Goal: Information Seeking & Learning: Learn about a topic

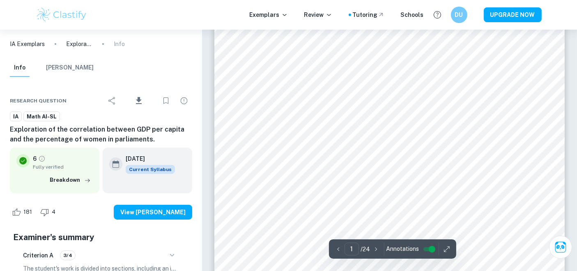
scroll to position [182, 0]
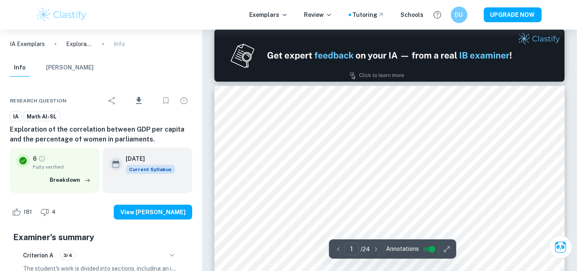
type input "2"
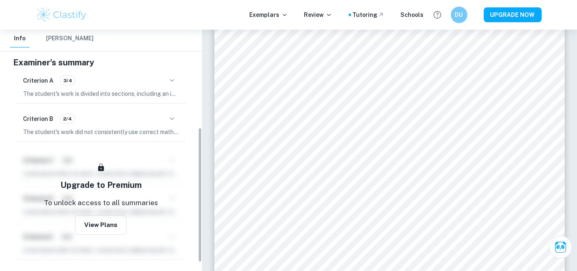
scroll to position [0, 0]
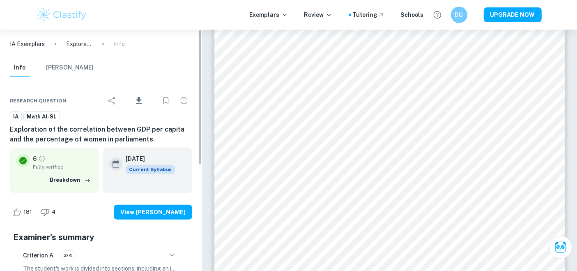
drag, startPoint x: 199, startPoint y: 112, endPoint x: 199, endPoint y: 19, distance: 92.9
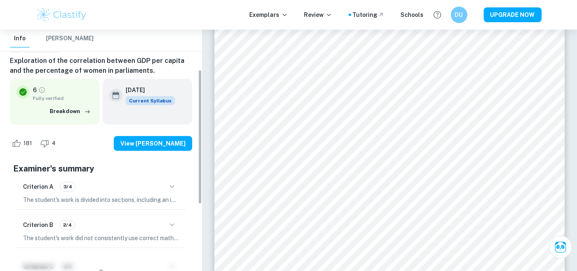
scroll to position [71, 0]
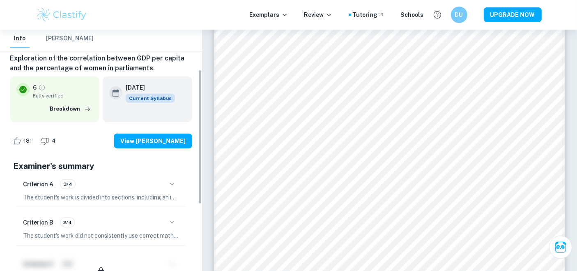
drag, startPoint x: 198, startPoint y: 99, endPoint x: 201, endPoint y: 140, distance: 40.4
click at [201, 140] on div "IA Exemplars Exploration of the correlation between GDP per capita and the perc…" at bounding box center [101, 150] width 202 height 241
click at [174, 187] on icon "button" at bounding box center [172, 184] width 10 height 10
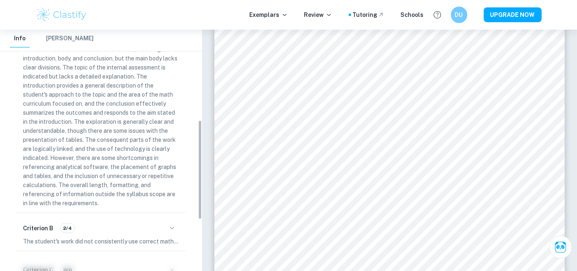
scroll to position [221, 0]
drag, startPoint x: 198, startPoint y: 136, endPoint x: 194, endPoint y: 198, distance: 61.7
click at [194, 198] on div "IA Exemplars Exploration of the correlation between GDP per capita and the perc…" at bounding box center [101, 150] width 202 height 241
click at [171, 229] on icon "button" at bounding box center [172, 227] width 10 height 10
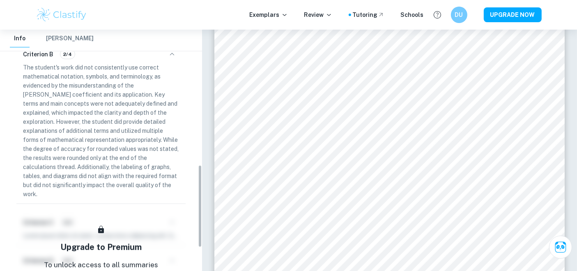
scroll to position [392, 0]
drag, startPoint x: 198, startPoint y: 175, endPoint x: 195, endPoint y: 235, distance: 59.7
click at [195, 235] on div "IA Exemplars Exploration of the correlation between GDP per capita and the perc…" at bounding box center [101, 150] width 202 height 241
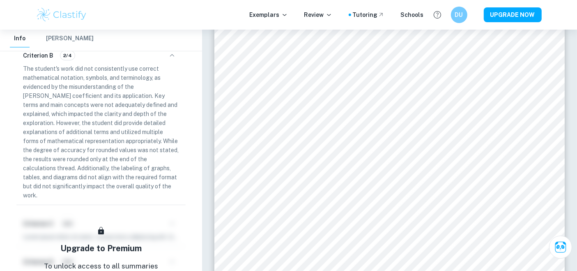
click at [63, 43] on button "[PERSON_NAME]" at bounding box center [70, 39] width 48 height 18
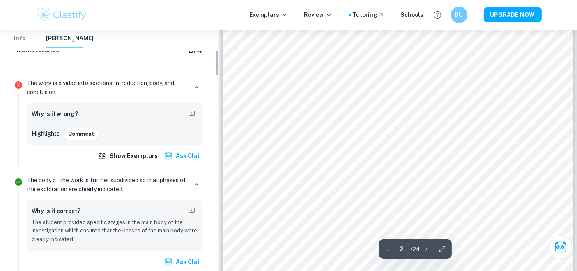
scroll to position [184, 0]
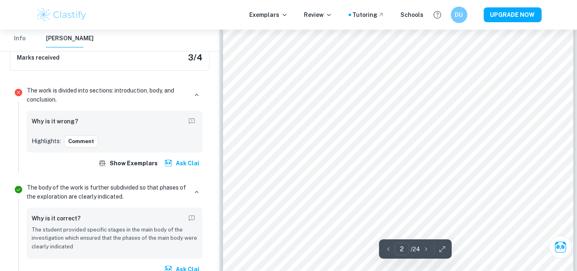
drag, startPoint x: 217, startPoint y: 51, endPoint x: 223, endPoint y: 71, distance: 20.5
click at [70, 143] on button "Comment" at bounding box center [81, 141] width 34 height 12
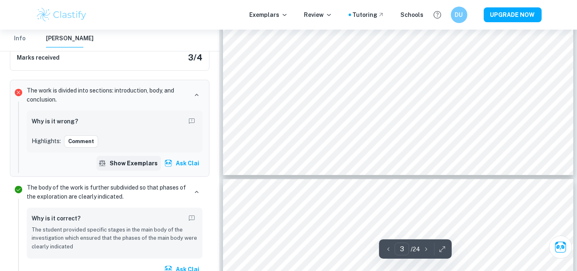
scroll to position [1479, 0]
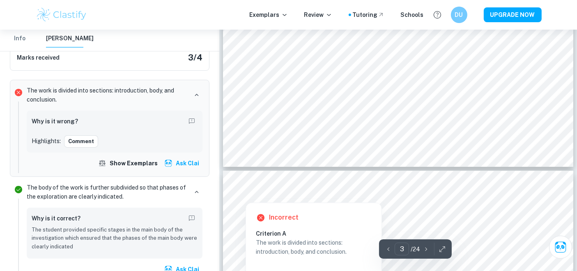
click at [243, 197] on div at bounding box center [246, 194] width 13 height 14
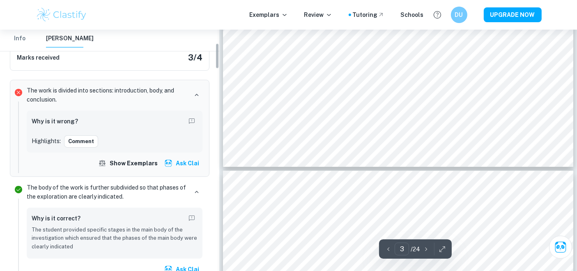
scroll to position [128, 0]
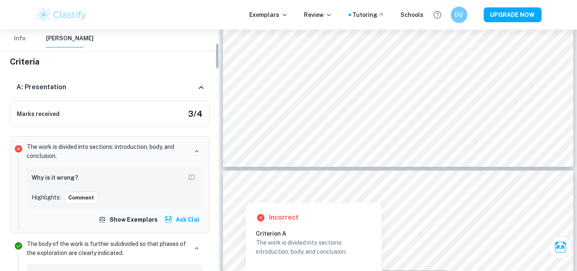
click at [120, 95] on div "A: Presentation" at bounding box center [110, 87] width 200 height 26
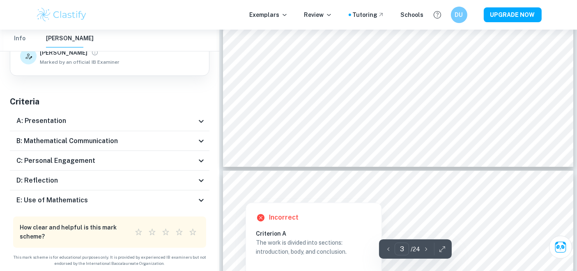
scroll to position [1498, 0]
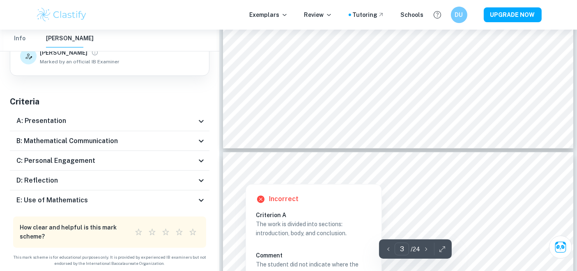
click at [125, 116] on div "A: Presentation" at bounding box center [106, 121] width 180 height 10
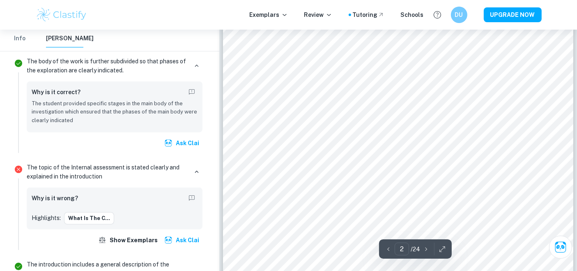
scroll to position [657, 0]
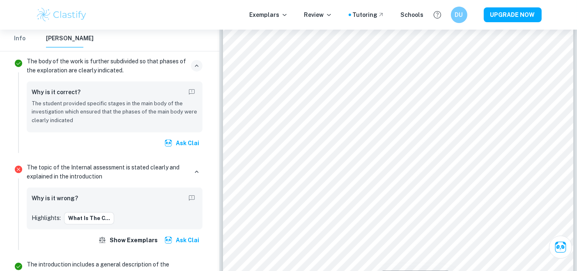
click at [199, 62] on icon "button" at bounding box center [196, 65] width 7 height 7
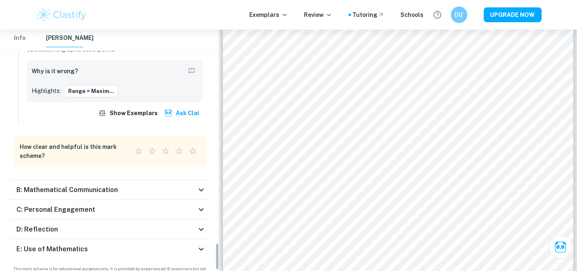
drag, startPoint x: 215, startPoint y: 84, endPoint x: 199, endPoint y: 265, distance: 181.5
click at [199, 265] on div "IA Exemplars Exploration of the correlation between GDP per capita and the perc…" at bounding box center [109, 150] width 219 height 241
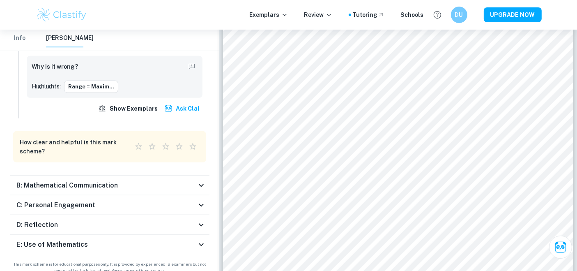
click at [196, 220] on icon at bounding box center [201, 225] width 10 height 10
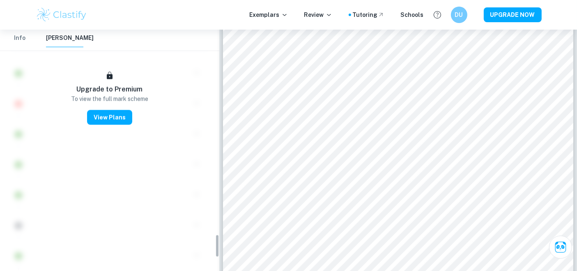
scroll to position [2138, 0]
drag, startPoint x: 217, startPoint y: 254, endPoint x: 220, endPoint y: 241, distance: 13.0
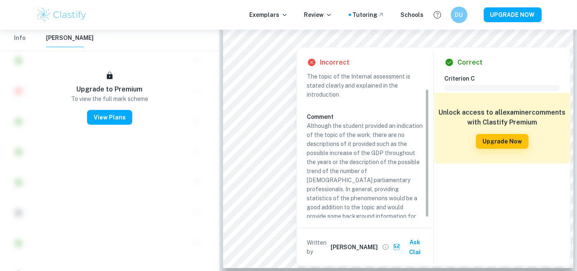
scroll to position [17, 0]
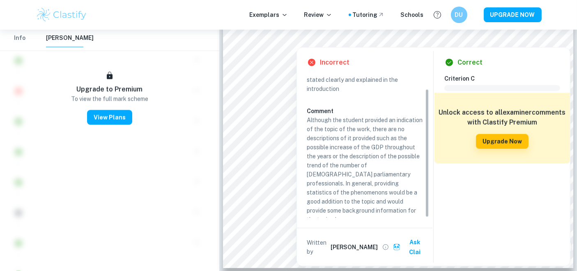
drag, startPoint x: 427, startPoint y: 142, endPoint x: 428, endPoint y: 172, distance: 30.4
click at [428, 172] on div "Criterion A The topic of the Internal assessment is stated clearly and explaine…" at bounding box center [368, 146] width 122 height 144
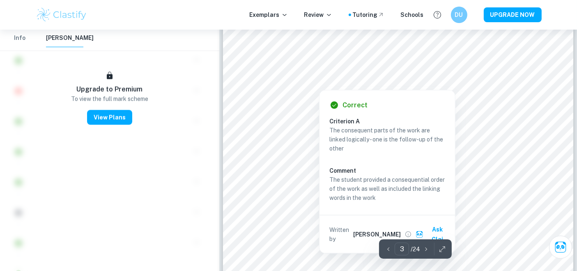
click at [453, 113] on div "Correct Criterion A The consequent parts of the work are linked logically - one…" at bounding box center [388, 171] width 136 height 163
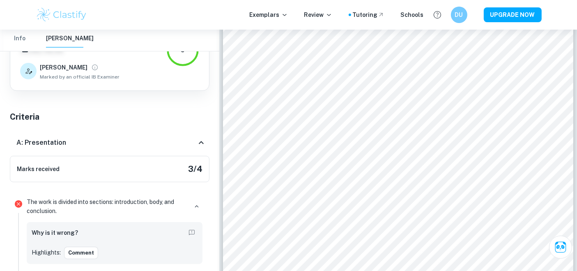
scroll to position [77, 0]
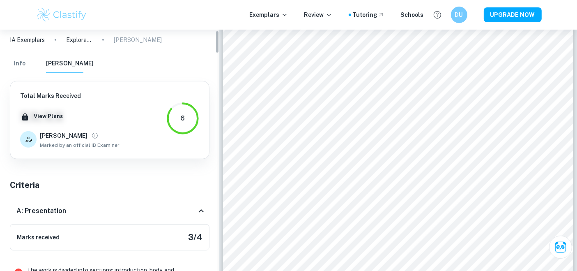
scroll to position [0, 0]
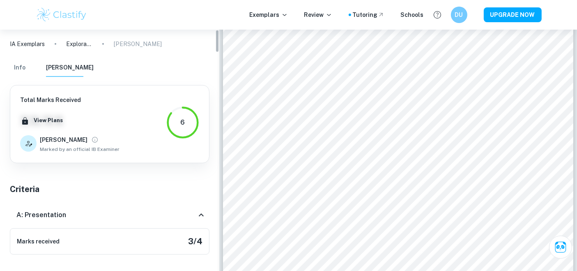
drag, startPoint x: 216, startPoint y: 54, endPoint x: 217, endPoint y: 42, distance: 12.4
click at [217, 42] on div "IA Exemplars Exploration of the correlation between GDP per capita and the perc…" at bounding box center [109, 150] width 219 height 241
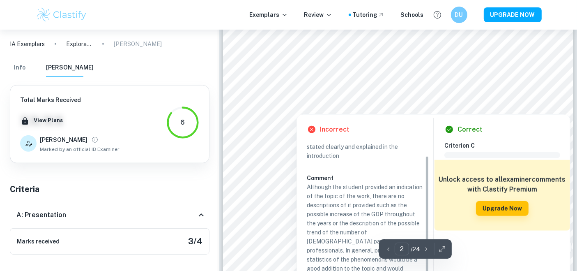
scroll to position [819, 0]
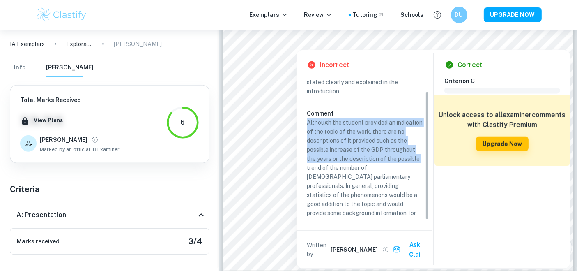
drag, startPoint x: 308, startPoint y: 121, endPoint x: 340, endPoint y: 164, distance: 53.3
click at [340, 164] on p "Although the student provided an indication of the topic of the work, there are…" at bounding box center [365, 172] width 116 height 108
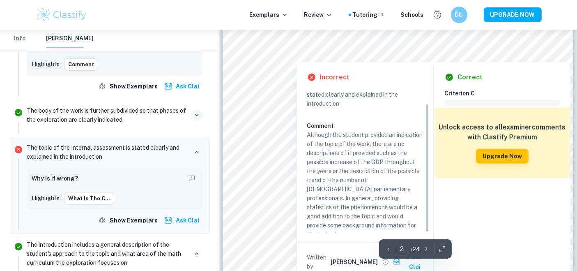
scroll to position [822, 0]
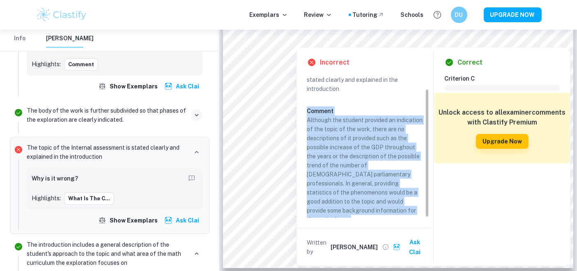
click at [308, 107] on div "Incorrect Criterion A The topic of the Internal assessment is stated clearly an…" at bounding box center [365, 157] width 136 height 218
copy div "Comment Although the student provided an indication of the topic of the work, t…"
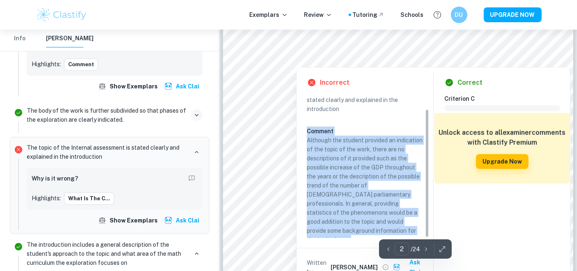
scroll to position [820, 0]
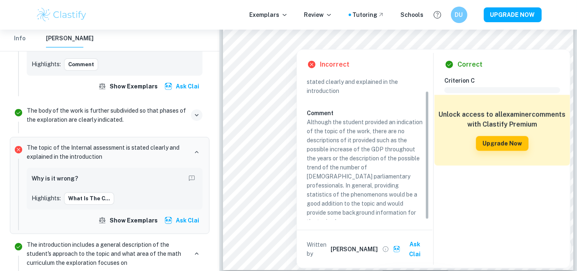
click at [528, 73] on div "Correct Criterion C Comment Unlock access to all examiner comments with Clastif…" at bounding box center [503, 159] width 136 height 218
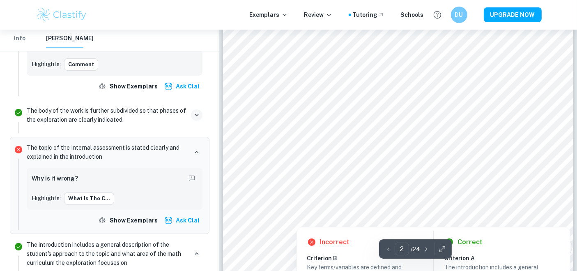
scroll to position [708, 0]
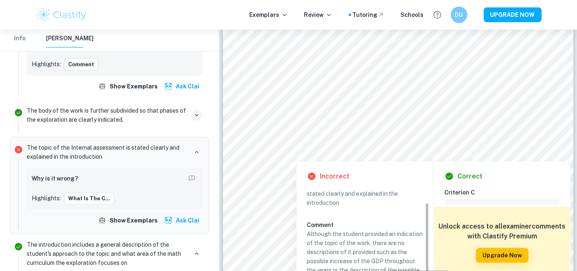
click at [530, 140] on div at bounding box center [522, 143] width 17 height 16
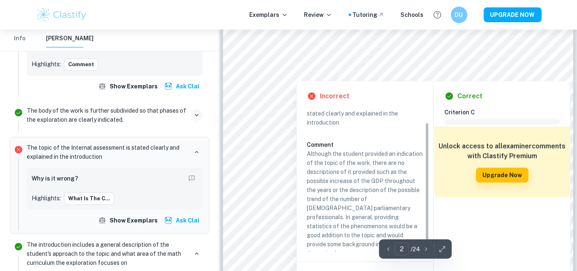
scroll to position [811, 0]
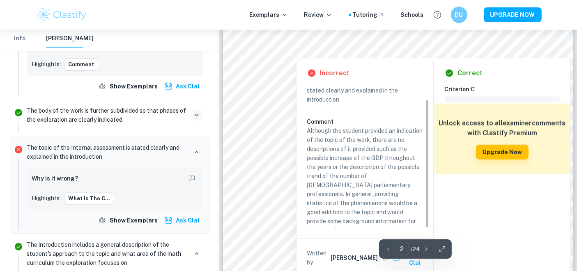
drag, startPoint x: 523, startPoint y: 38, endPoint x: 415, endPoint y: 125, distance: 138.8
click at [523, 38] on div at bounding box center [522, 40] width 17 height 16
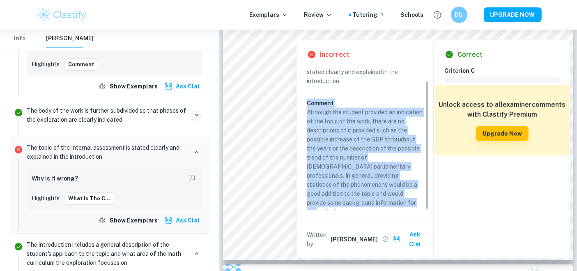
copy div "Comment Although the student provided an indication of the topic of the work, t…"
drag, startPoint x: 307, startPoint y: 99, endPoint x: 393, endPoint y: 200, distance: 132.6
click at [393, 200] on div "The topic of the Internal assessment is stated clearly and explained in the int…" at bounding box center [368, 137] width 122 height 158
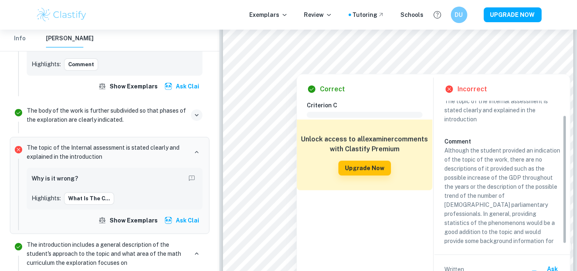
scroll to position [17, 0]
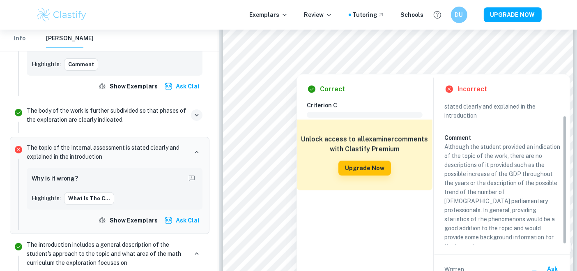
drag, startPoint x: 564, startPoint y: 134, endPoint x: 568, endPoint y: 174, distance: 39.7
click at [568, 174] on div "Incorrect Criterion A The topic of the Internal assessment is stated clearly an…" at bounding box center [503, 183] width 136 height 218
drag, startPoint x: 566, startPoint y: 175, endPoint x: 569, endPoint y: 180, distance: 5.1
click at [569, 180] on div "Incorrect Criterion A The topic of the Internal assessment is stated clearly an…" at bounding box center [503, 183] width 136 height 218
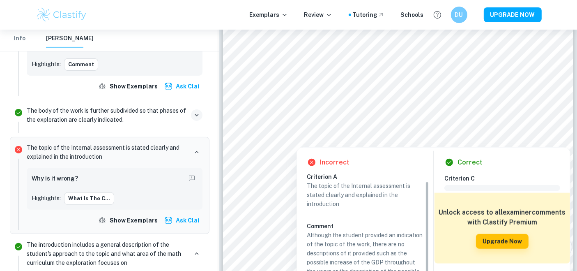
scroll to position [0, 0]
drag, startPoint x: 429, startPoint y: 201, endPoint x: 431, endPoint y: 178, distance: 23.5
click at [431, 178] on div "Incorrect Criterion A The topic of the Internal assessment is stated clearly an…" at bounding box center [365, 257] width 136 height 218
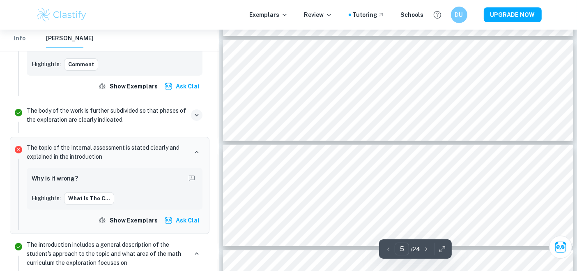
scroll to position [2128, 0]
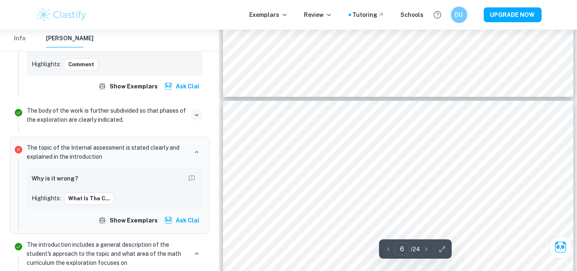
type input "7"
